Goal: Transaction & Acquisition: Download file/media

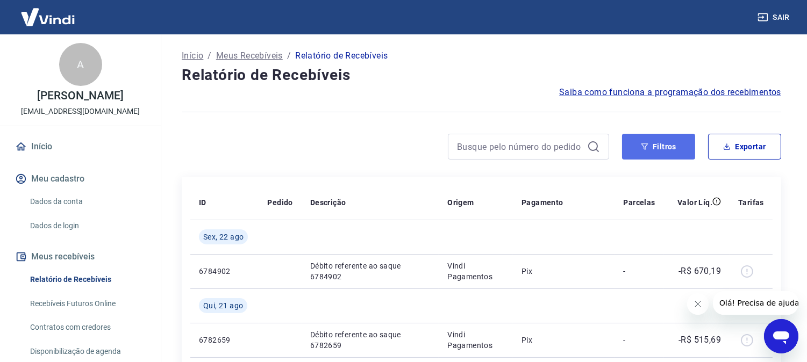
click at [654, 139] on button "Filtros" at bounding box center [658, 147] width 73 height 26
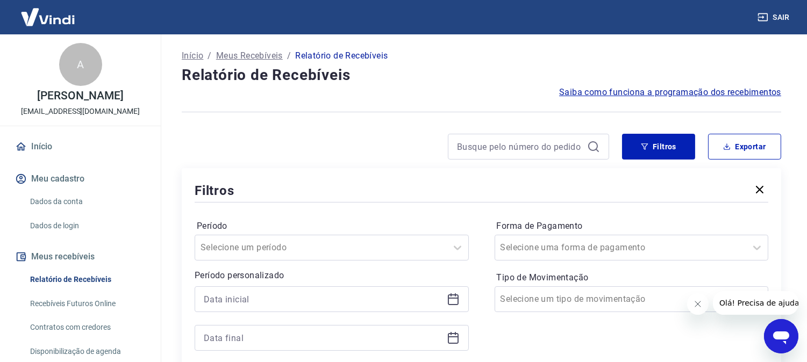
click at [452, 297] on icon at bounding box center [453, 299] width 13 height 13
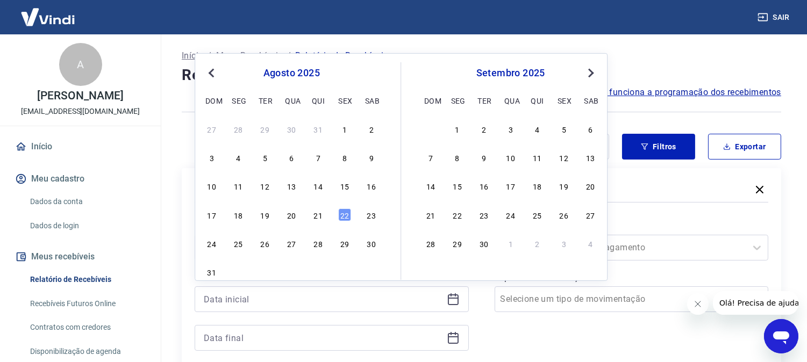
click at [284, 217] on div "17 18 19 20 21 22 23" at bounding box center [291, 215] width 175 height 16
click at [288, 217] on div "20" at bounding box center [291, 215] width 13 height 13
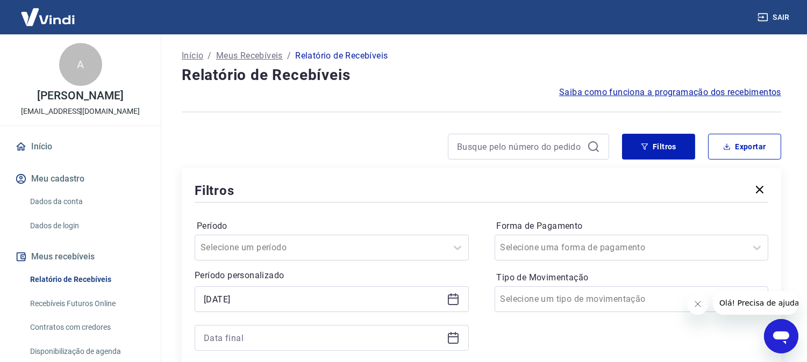
type input "[DATE]"
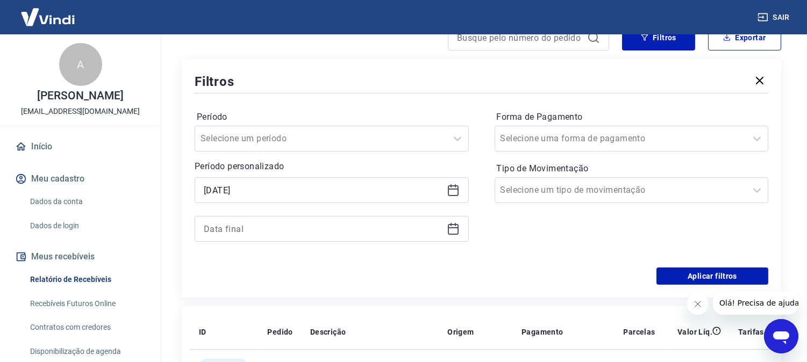
scroll to position [119, 0]
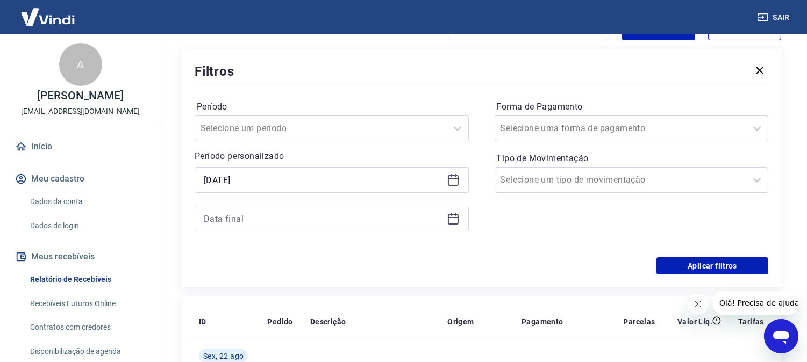
click at [452, 218] on icon at bounding box center [453, 217] width 11 height 1
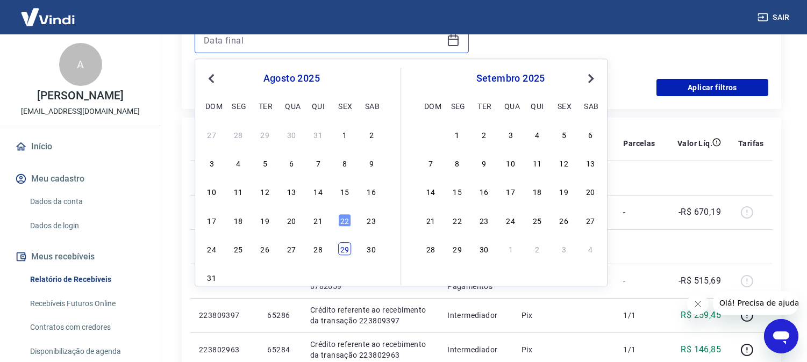
scroll to position [298, 0]
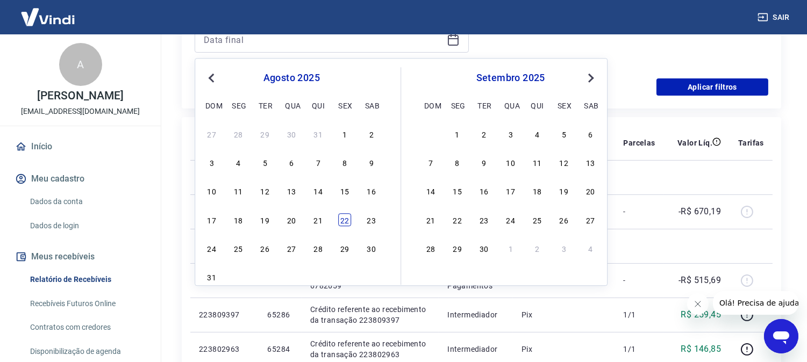
click at [339, 219] on div "22" at bounding box center [344, 219] width 13 height 13
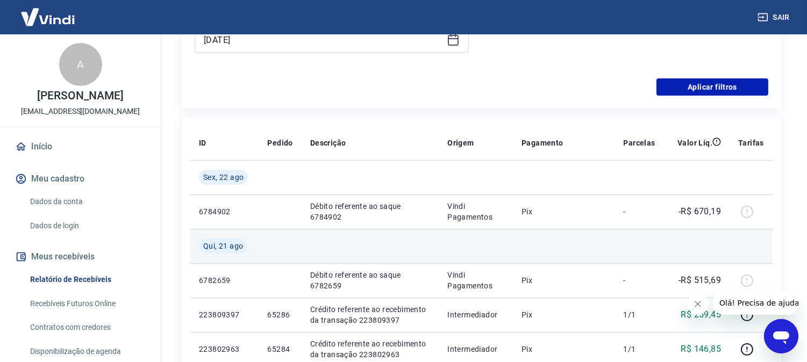
type input "[DATE]"
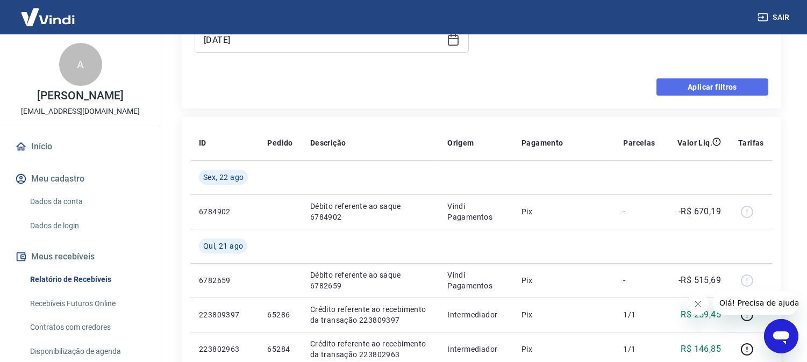
click at [723, 89] on button "Aplicar filtros" at bounding box center [712, 86] width 112 height 17
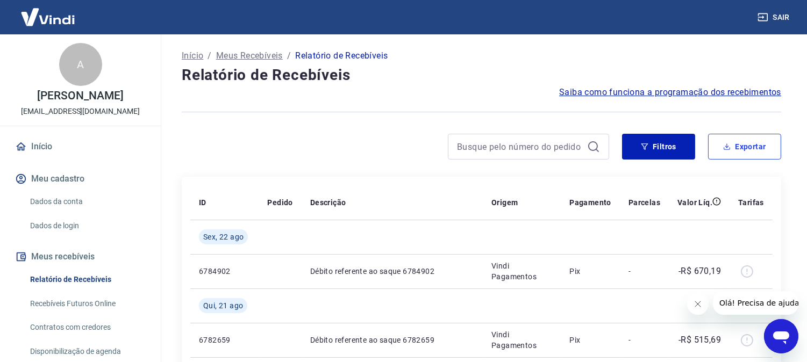
click at [735, 144] on button "Exportar" at bounding box center [744, 147] width 73 height 26
type input "[DATE]"
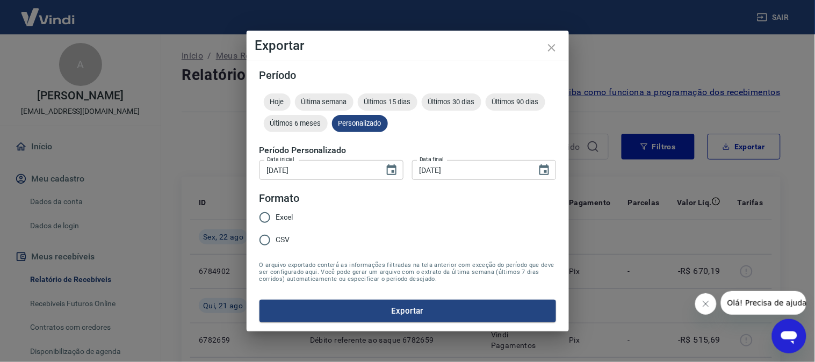
click at [270, 212] on input "Excel" at bounding box center [265, 217] width 23 height 23
radio input "true"
click at [379, 313] on button "Exportar" at bounding box center [408, 311] width 297 height 23
